Goal: Book appointment/travel/reservation

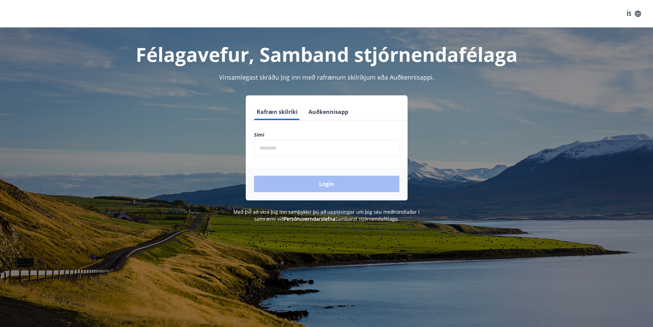
click at [272, 147] on input "phone" at bounding box center [326, 148] width 145 height 17
type input "********"
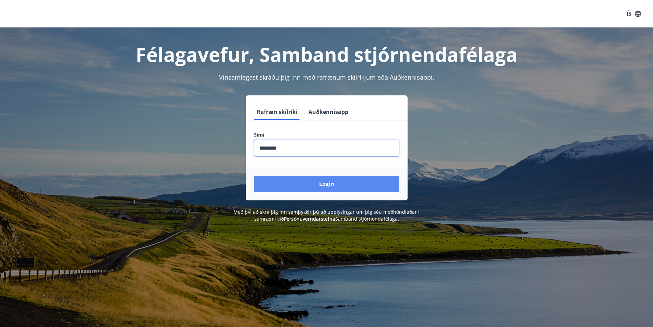
click at [309, 181] on button "Login" at bounding box center [326, 184] width 145 height 16
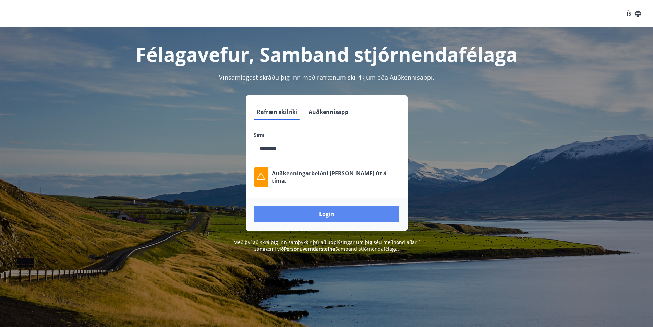
click at [333, 213] on button "Login" at bounding box center [326, 214] width 145 height 16
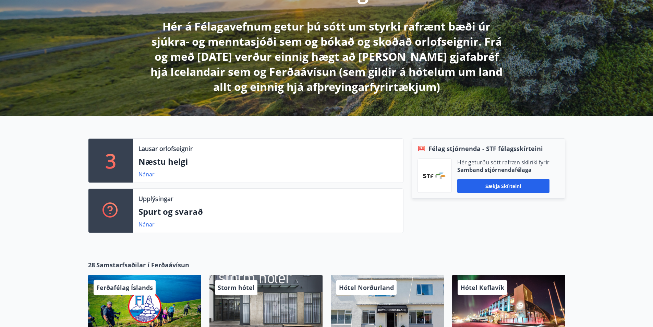
scroll to position [137, 0]
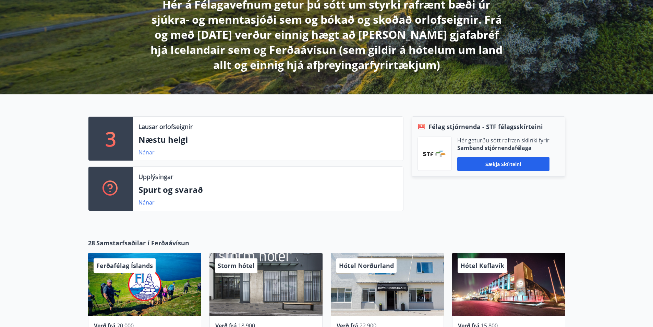
click at [147, 154] on link "Nánar" at bounding box center [147, 153] width 16 height 8
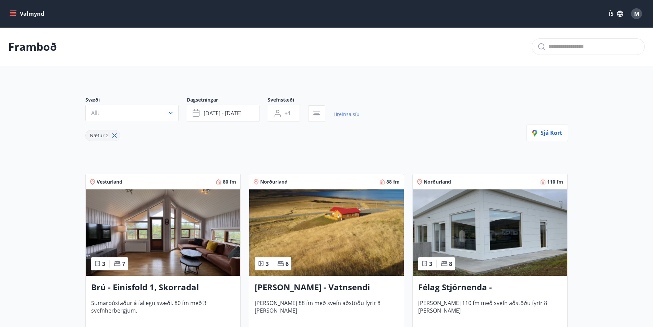
click at [342, 116] on link "Hreinsa síu" at bounding box center [347, 114] width 26 height 15
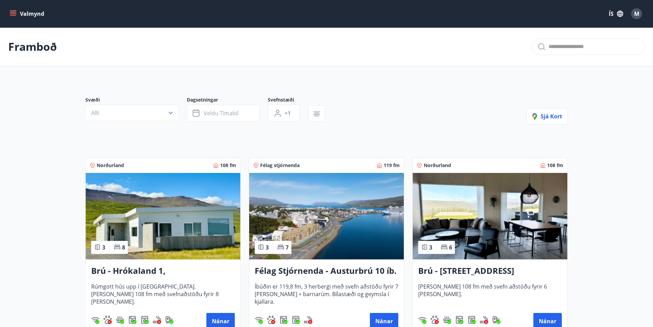
type input "*"
click at [216, 112] on span "Veldu tímabil" at bounding box center [221, 113] width 35 height 8
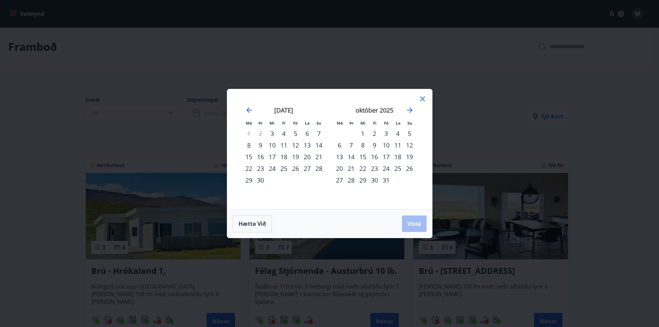
click at [297, 170] on div "26" at bounding box center [295, 169] width 12 height 12
click at [293, 168] on div "26" at bounding box center [295, 169] width 12 height 12
click at [259, 180] on div "30" at bounding box center [260, 180] width 12 height 12
click at [423, 228] on button "Vista" at bounding box center [414, 223] width 25 height 16
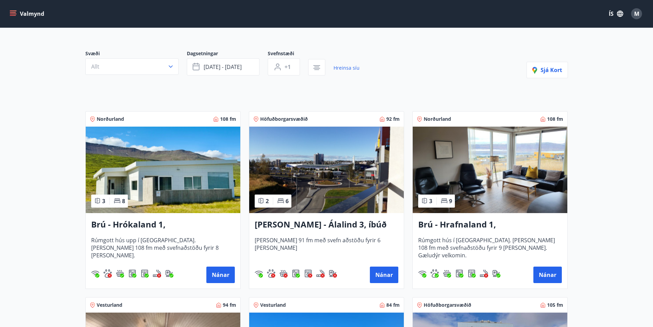
scroll to position [34, 0]
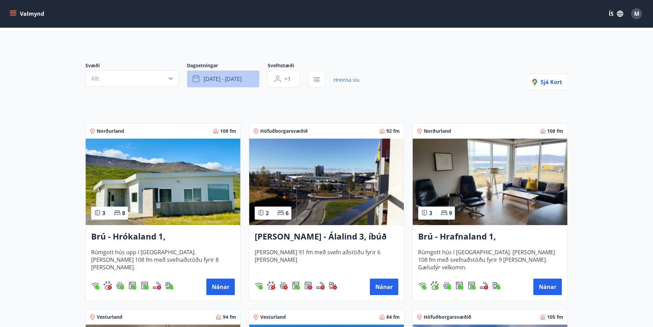
click at [212, 80] on span "[DATE] - [DATE]" at bounding box center [223, 79] width 38 height 8
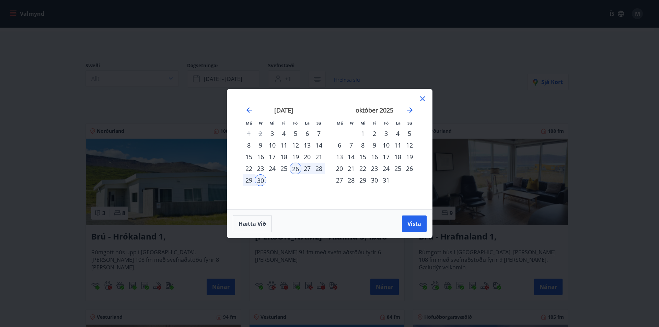
click at [292, 171] on div "26" at bounding box center [295, 169] width 12 height 12
click at [314, 169] on div "28" at bounding box center [319, 169] width 12 height 12
click at [416, 220] on button "Vista" at bounding box center [414, 223] width 25 height 16
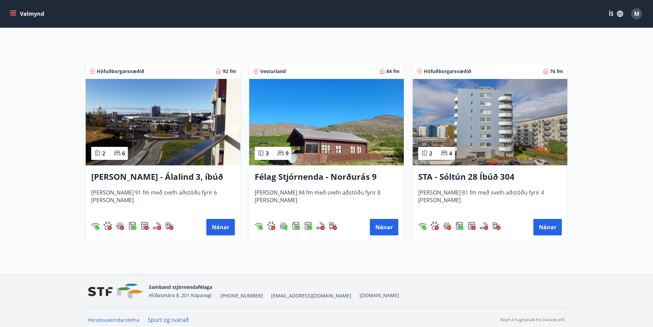
scroll to position [99, 0]
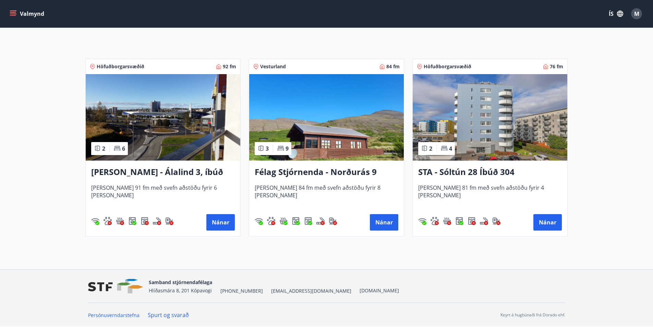
click at [342, 171] on h3 "Félag Stjórnenda - Norðurás 9" at bounding box center [327, 172] width 144 height 12
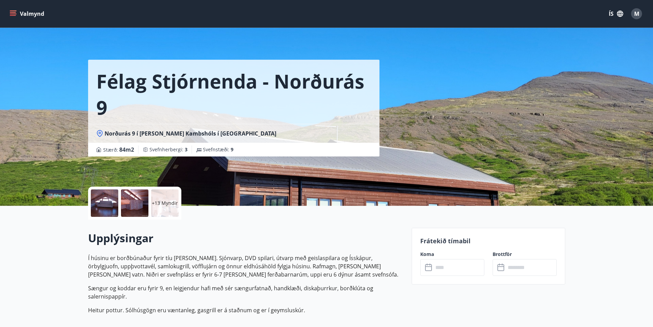
click at [162, 203] on p "+13 Myndir" at bounding box center [165, 203] width 26 height 7
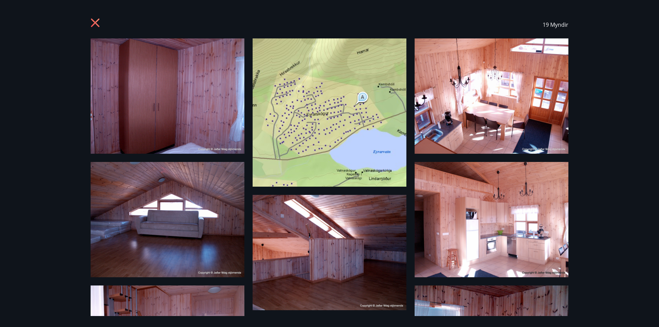
click at [95, 23] on icon at bounding box center [95, 23] width 2 height 2
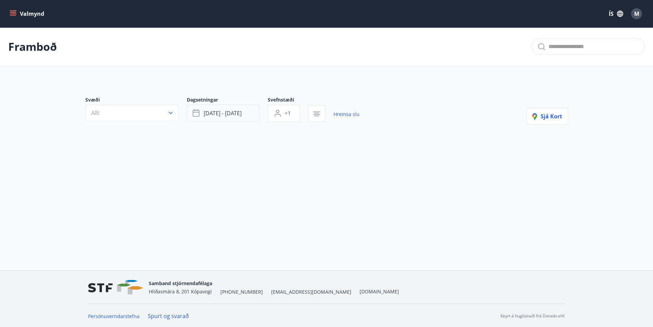
click at [237, 115] on span "[DATE] - [DATE]" at bounding box center [223, 113] width 38 height 8
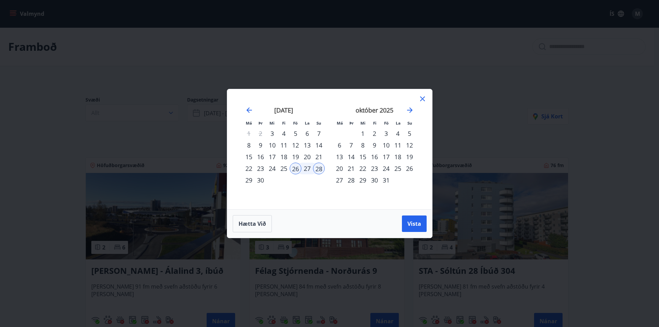
click at [293, 170] on div "26" at bounding box center [295, 169] width 12 height 12
click at [260, 180] on div "30" at bounding box center [260, 180] width 12 height 12
click at [414, 225] on span "Vista" at bounding box center [414, 224] width 14 height 8
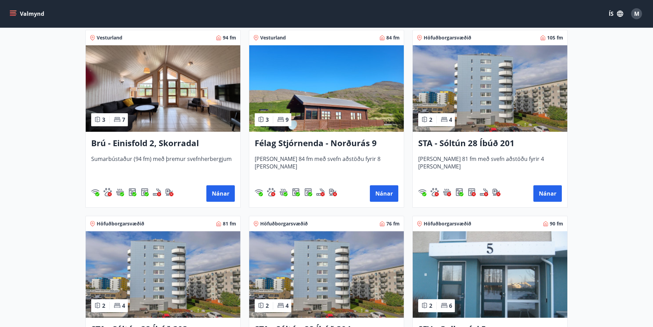
scroll to position [308, 0]
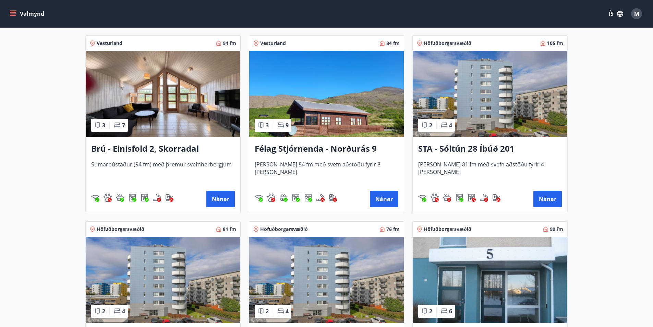
click at [186, 158] on div "Brú - Einisfold 2, Skorradal Sumarbústaður (94 fm) með þremur svefnherbergjum N…" at bounding box center [163, 174] width 155 height 75
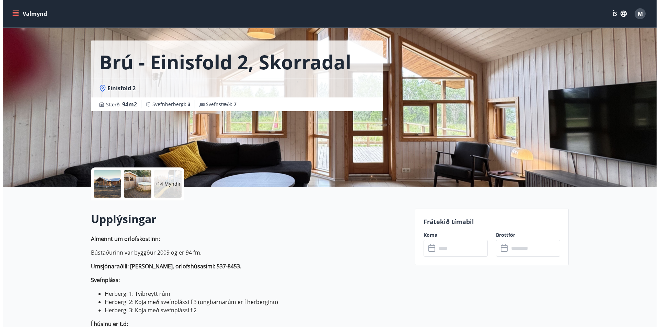
scroll to position [69, 0]
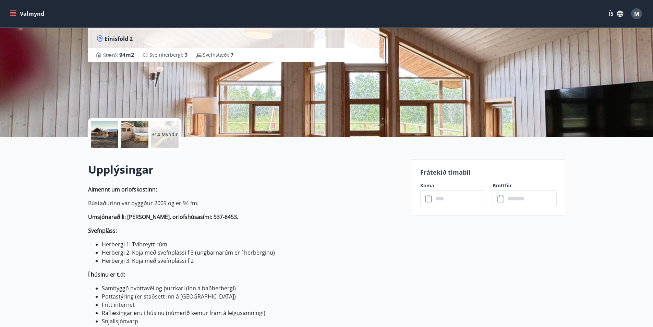
click at [171, 133] on p "+14 Myndir" at bounding box center [165, 134] width 26 height 7
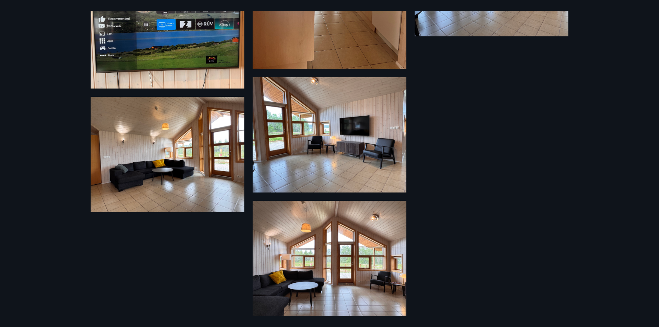
scroll to position [760, 0]
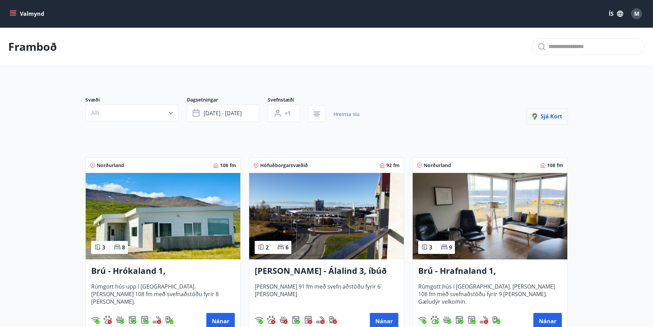
click at [551, 115] on span "Sjá kort" at bounding box center [548, 116] width 30 height 8
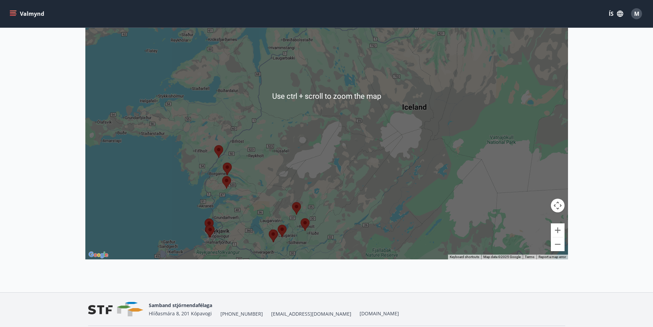
scroll to position [171, 0]
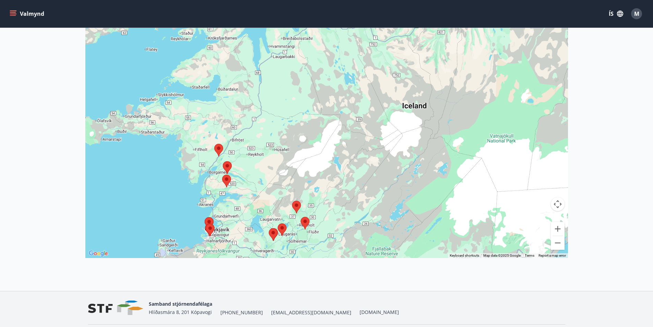
click at [292, 201] on area at bounding box center [292, 201] width 0 height 0
click at [222, 175] on area at bounding box center [222, 175] width 0 height 0
click at [231, 182] on div "To navigate, press the arrow keys." at bounding box center [326, 94] width 483 height 327
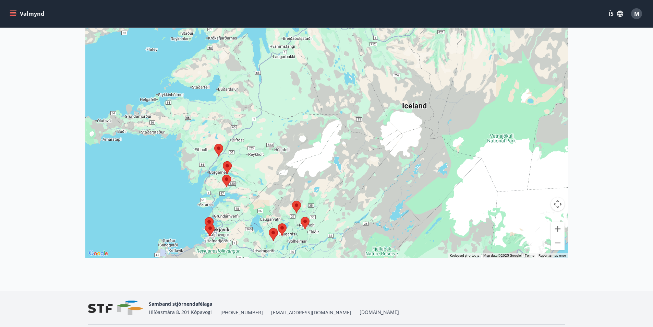
click at [222, 175] on area at bounding box center [222, 175] width 0 height 0
click at [223, 161] on area at bounding box center [223, 161] width 0 height 0
click at [214, 144] on area at bounding box center [214, 144] width 0 height 0
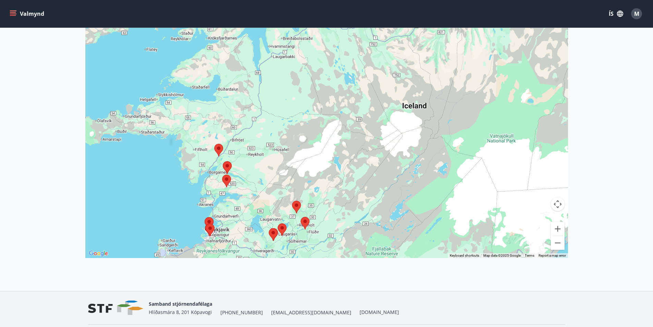
click at [223, 161] on area at bounding box center [223, 161] width 0 height 0
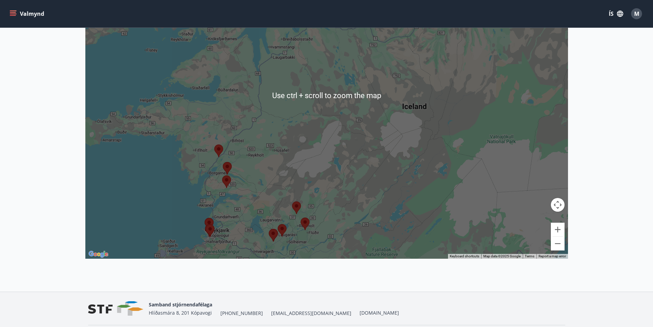
scroll to position [193, 0]
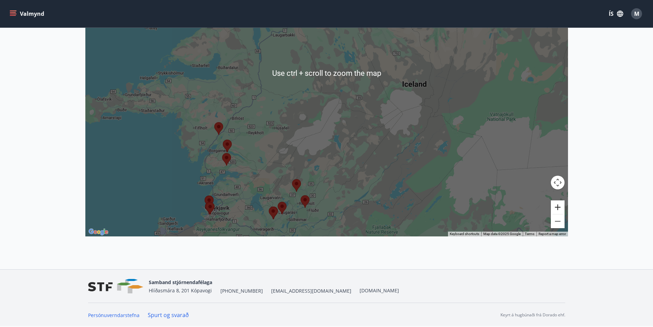
click at [560, 206] on button "Zoom in" at bounding box center [558, 207] width 14 height 14
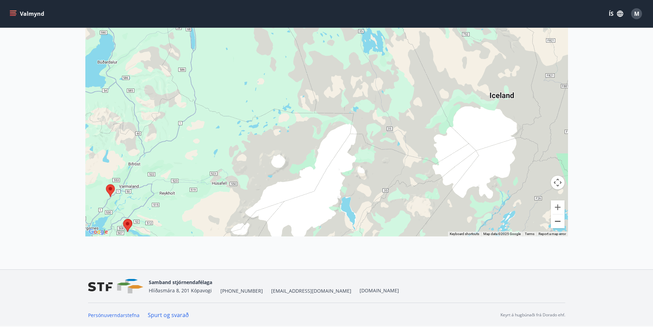
click at [555, 218] on button "Zoom out" at bounding box center [558, 221] width 14 height 14
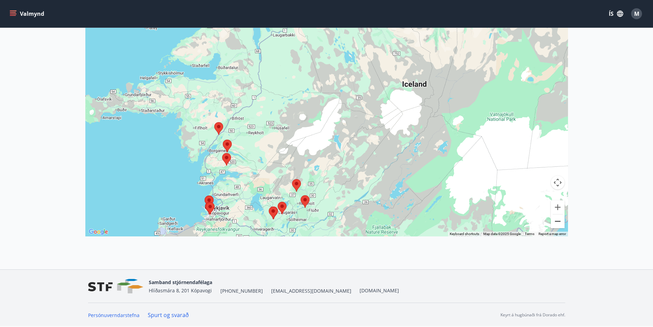
click at [555, 218] on button "Zoom out" at bounding box center [558, 221] width 14 height 14
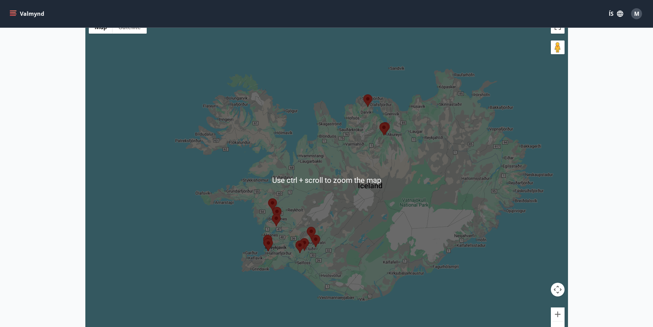
scroll to position [159, 0]
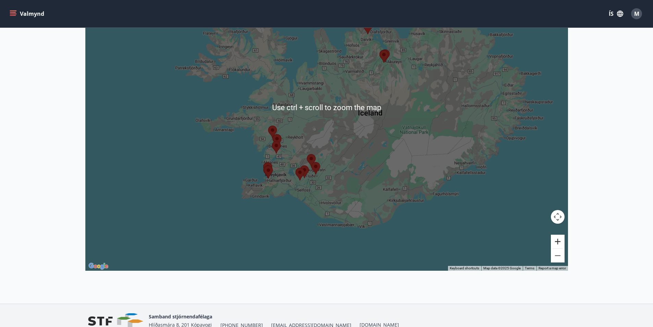
click at [557, 239] on button "Zoom in" at bounding box center [558, 242] width 14 height 14
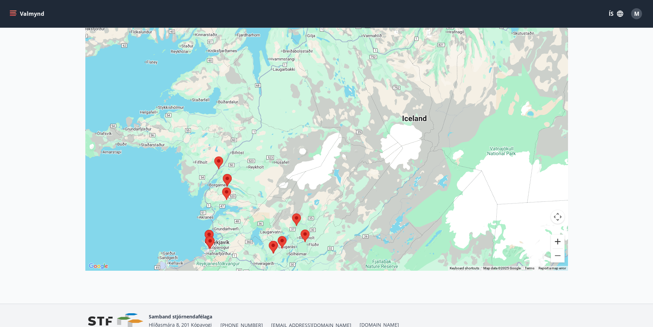
click at [557, 239] on button "Zoom in" at bounding box center [558, 242] width 14 height 14
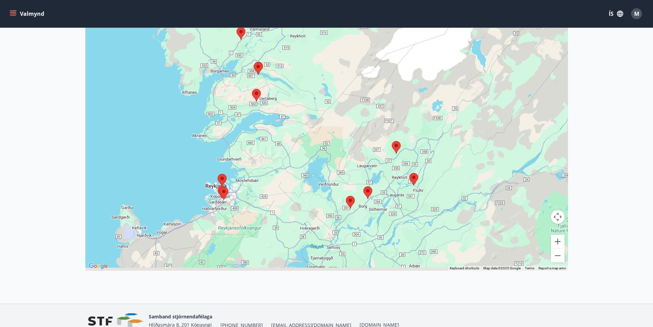
drag, startPoint x: 173, startPoint y: 215, endPoint x: 305, endPoint y: 19, distance: 237.2
click at [305, 19] on div "Valmynd ÍS M Framboð Kort Loka korti ← Move left → Move right ↑ Move up ↓ Move …" at bounding box center [326, 72] width 653 height 462
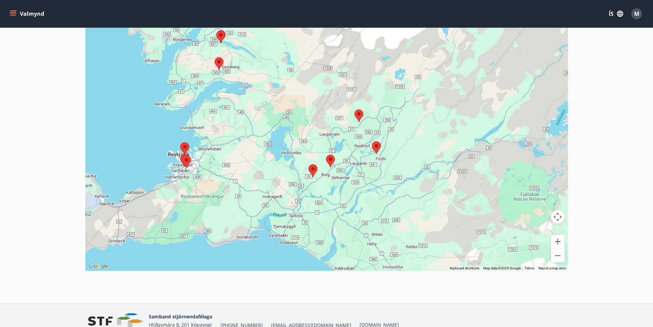
drag, startPoint x: 413, startPoint y: 212, endPoint x: 375, endPoint y: 186, distance: 46.9
click at [375, 186] on div at bounding box center [326, 107] width 483 height 327
click at [326, 155] on area at bounding box center [326, 155] width 0 height 0
click at [355, 109] on area at bounding box center [355, 109] width 0 height 0
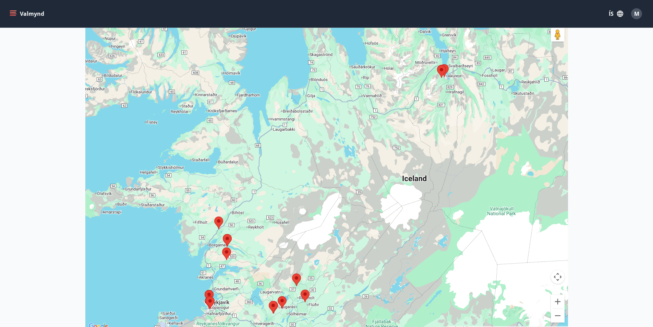
scroll to position [34, 0]
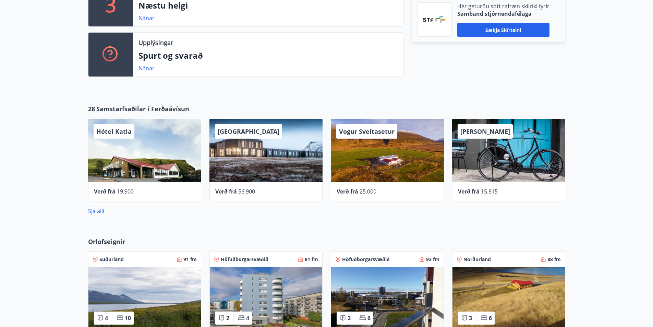
scroll to position [206, 0]
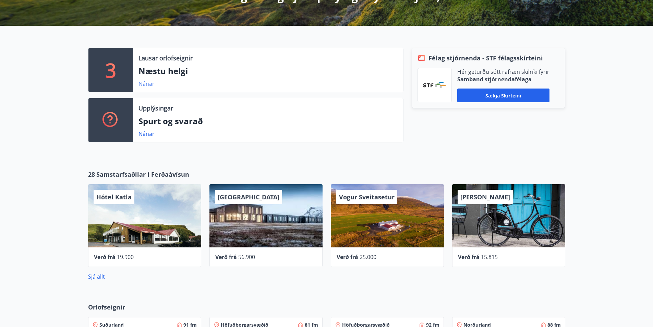
click at [145, 85] on link "Nánar" at bounding box center [147, 84] width 16 height 8
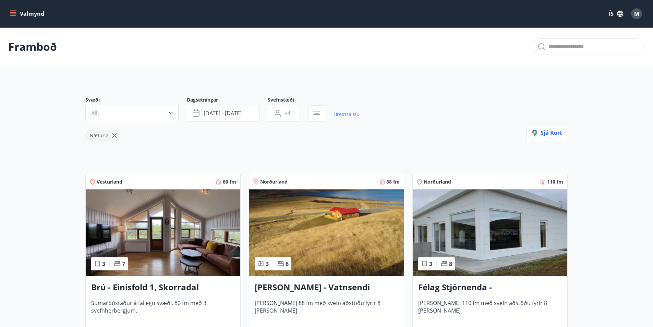
click at [346, 115] on link "Hreinsa síu" at bounding box center [347, 114] width 26 height 15
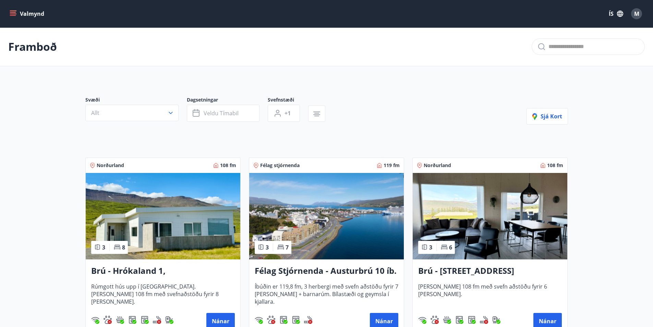
type input "*"
click at [232, 116] on span "Veldu tímabil" at bounding box center [221, 113] width 35 height 8
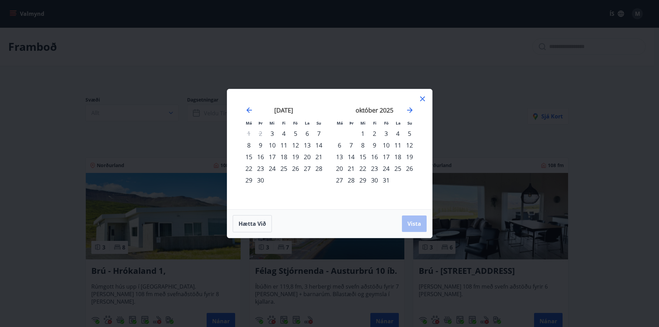
click at [299, 167] on div "26" at bounding box center [295, 169] width 12 height 12
click at [259, 178] on div "30" at bounding box center [260, 180] width 12 height 12
click at [413, 226] on span "Vista" at bounding box center [414, 224] width 14 height 8
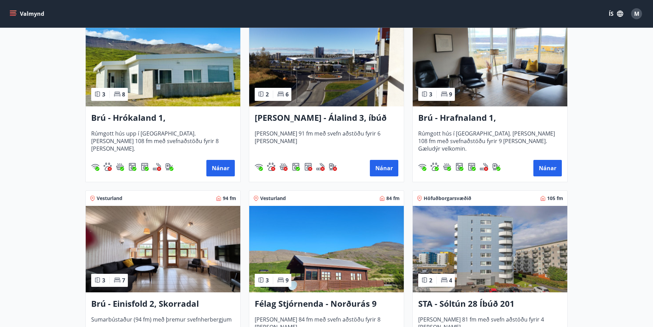
scroll to position [137, 0]
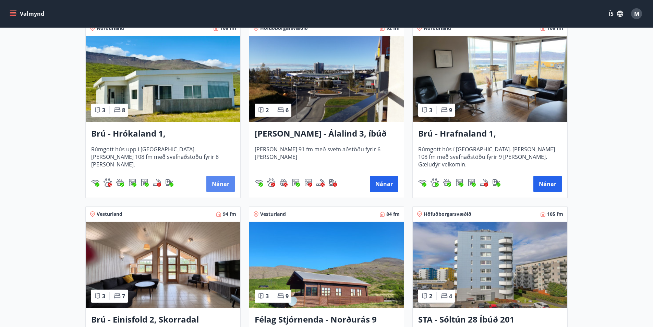
click at [221, 187] on button "Nánar" at bounding box center [220, 184] width 28 height 16
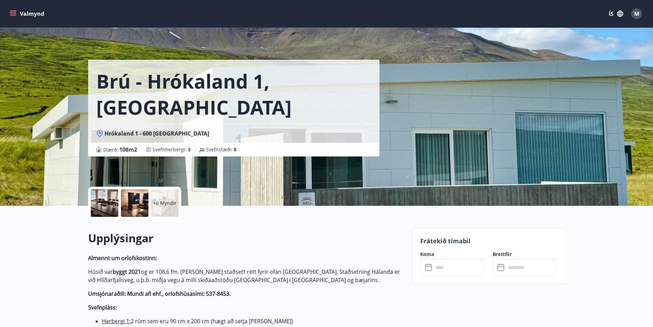
click at [444, 270] on input "text" at bounding box center [459, 267] width 51 height 17
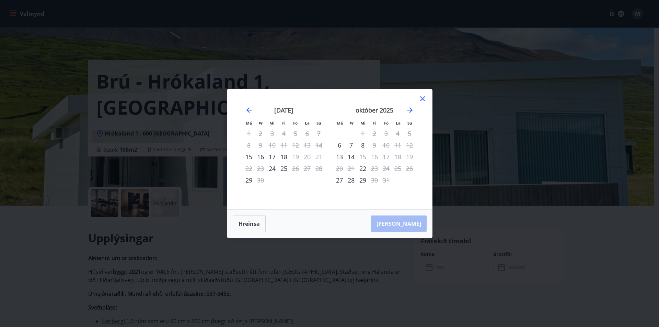
click at [420, 98] on icon at bounding box center [422, 99] width 8 height 8
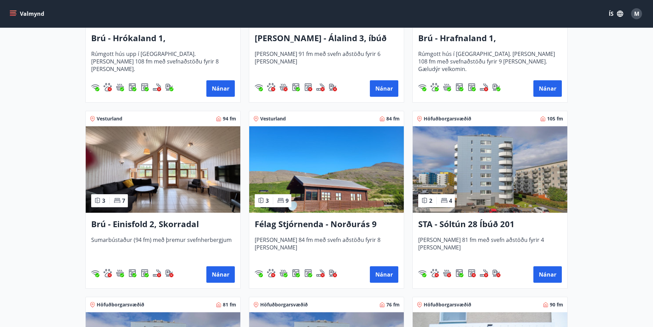
scroll to position [240, 0]
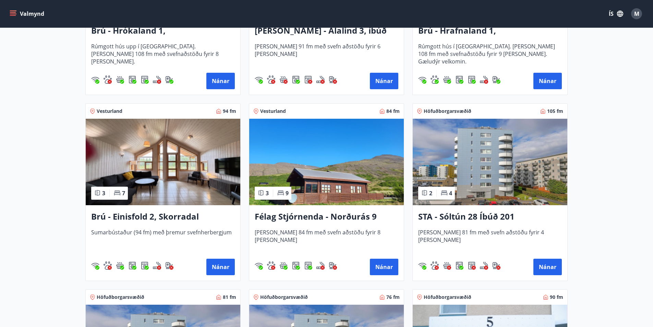
click at [164, 216] on h3 "Brú - Einisfold 2, Skorradal" at bounding box center [163, 217] width 144 height 12
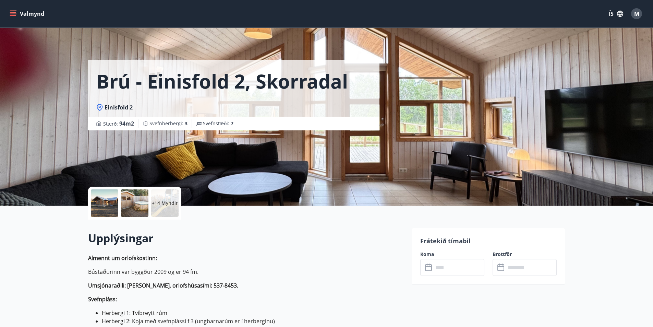
click at [458, 267] on input "text" at bounding box center [459, 267] width 51 height 17
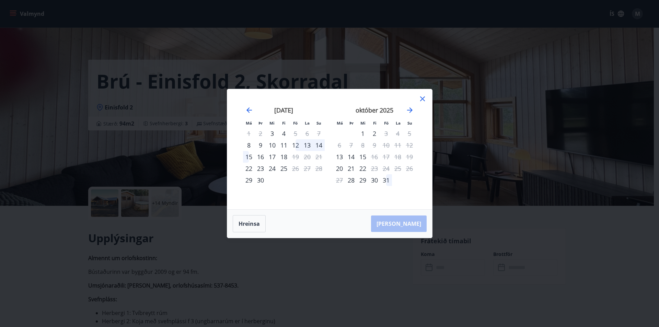
click at [422, 99] on icon at bounding box center [422, 98] width 5 height 5
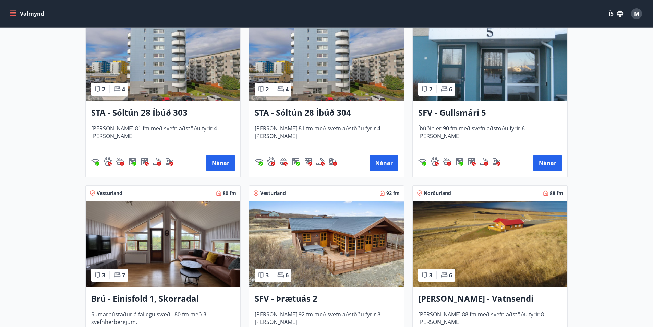
scroll to position [617, 0]
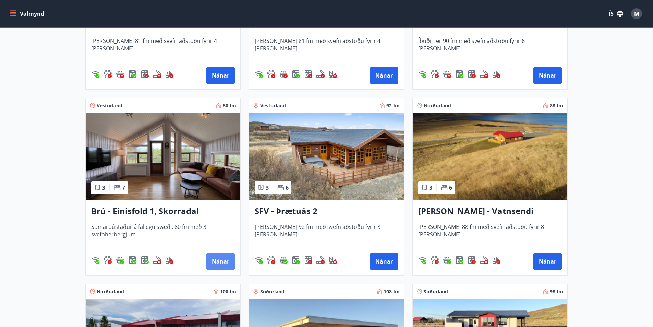
click at [223, 257] on button "Nánar" at bounding box center [220, 261] width 28 height 16
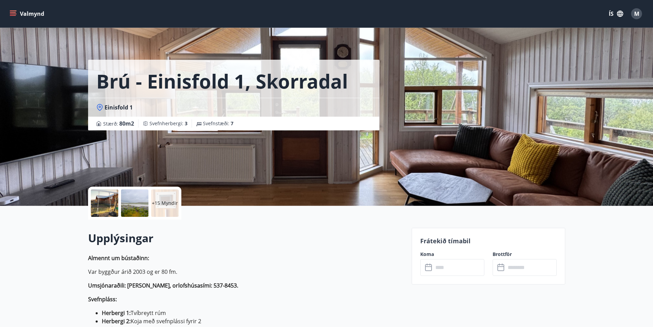
click at [448, 269] on input "text" at bounding box center [459, 267] width 51 height 17
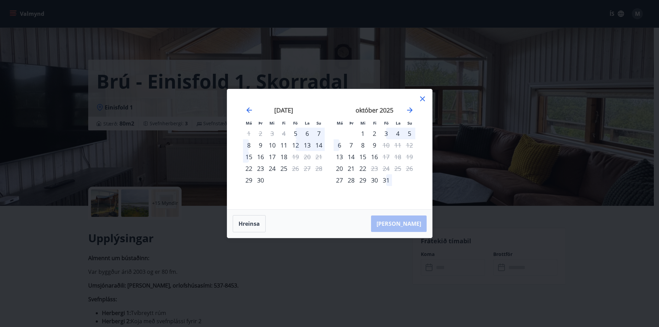
click at [422, 99] on icon at bounding box center [422, 98] width 1 height 1
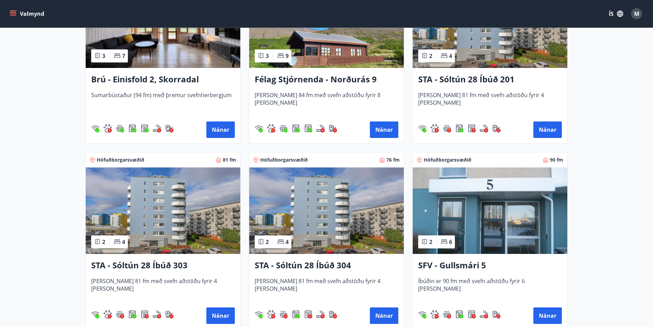
scroll to position [549, 0]
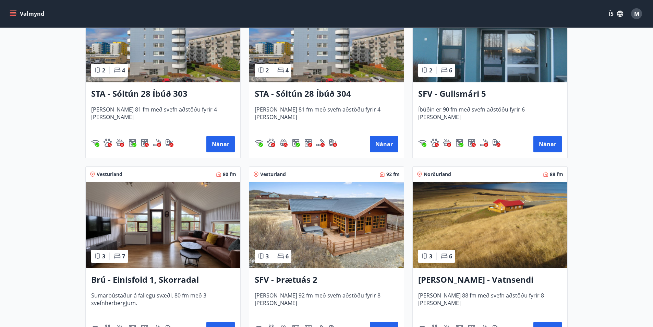
click at [296, 280] on h3 "SFV - Þrætuás 2" at bounding box center [327, 280] width 144 height 12
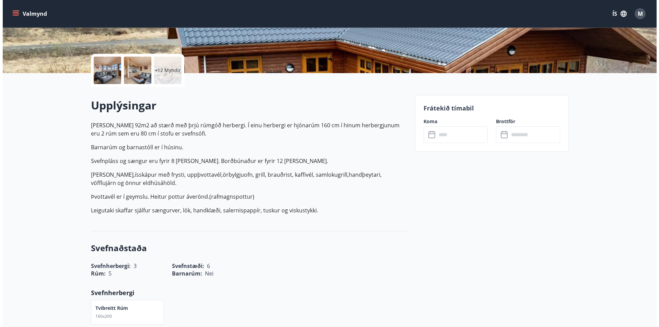
scroll to position [206, 0]
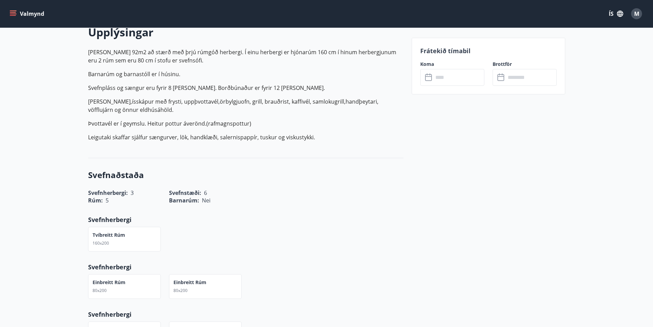
click at [443, 76] on input "text" at bounding box center [459, 77] width 51 height 17
